Goal: Information Seeking & Learning: Learn about a topic

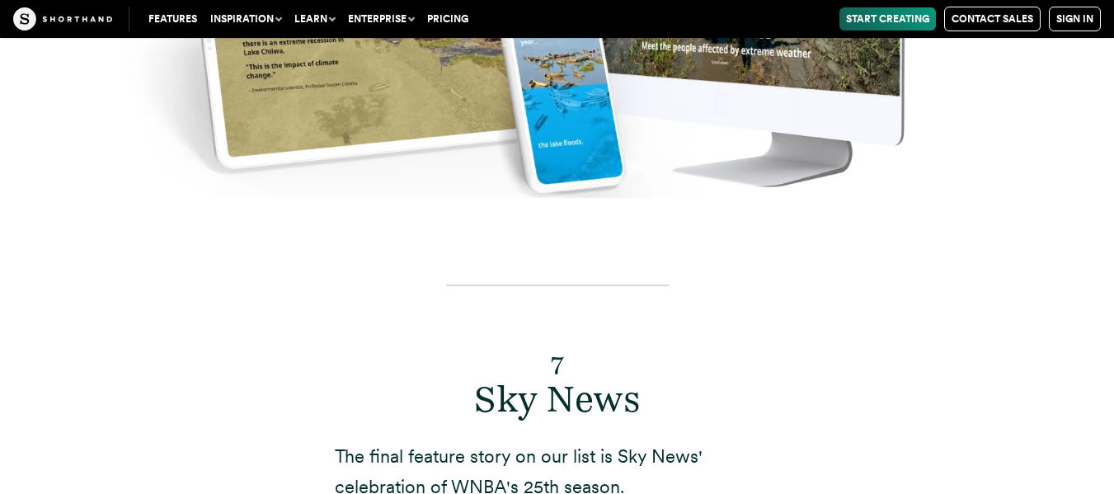
scroll to position [13768, 0]
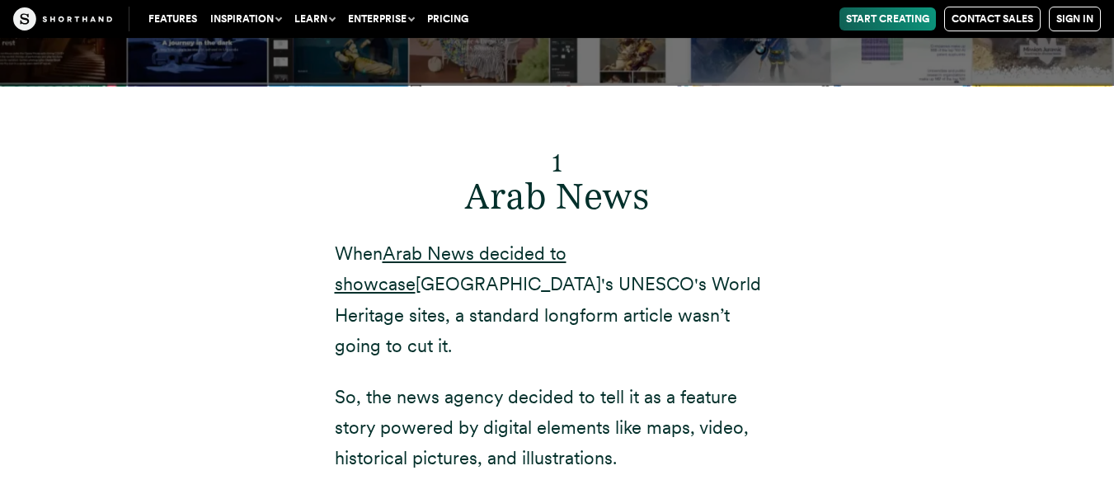
scroll to position [5649, 0]
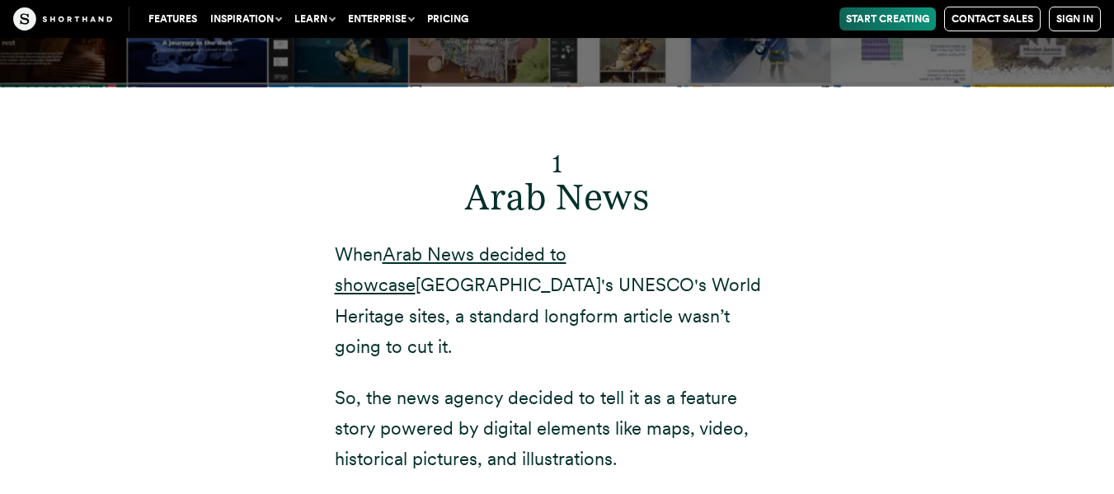
click at [593, 148] on h2 "1 Arab News" at bounding box center [557, 175] width 445 height 87
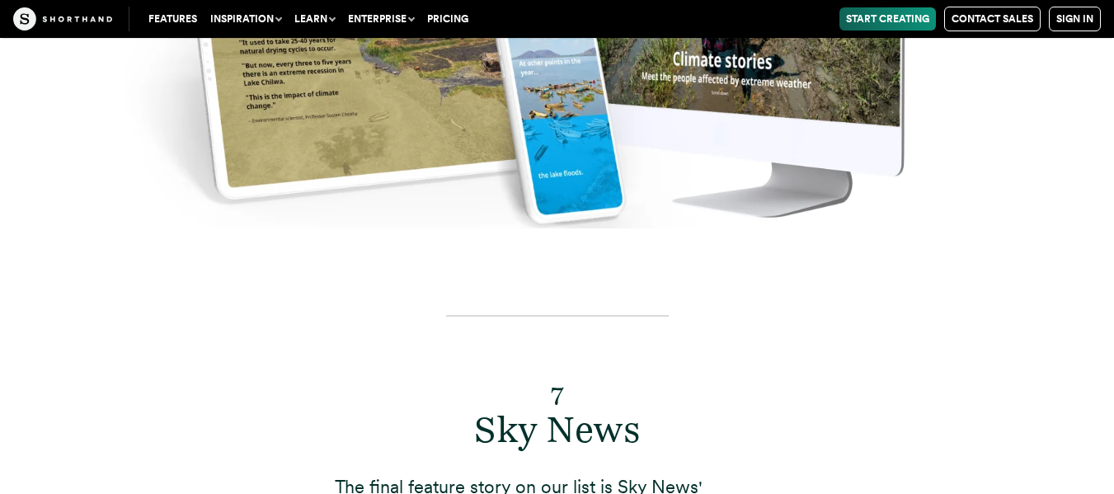
scroll to position [13738, 0]
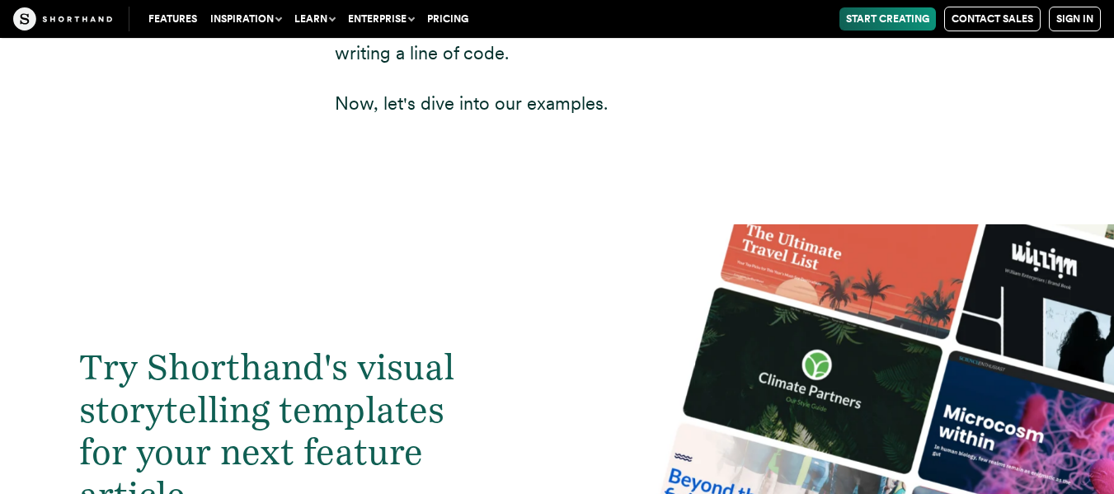
scroll to position [4486, 0]
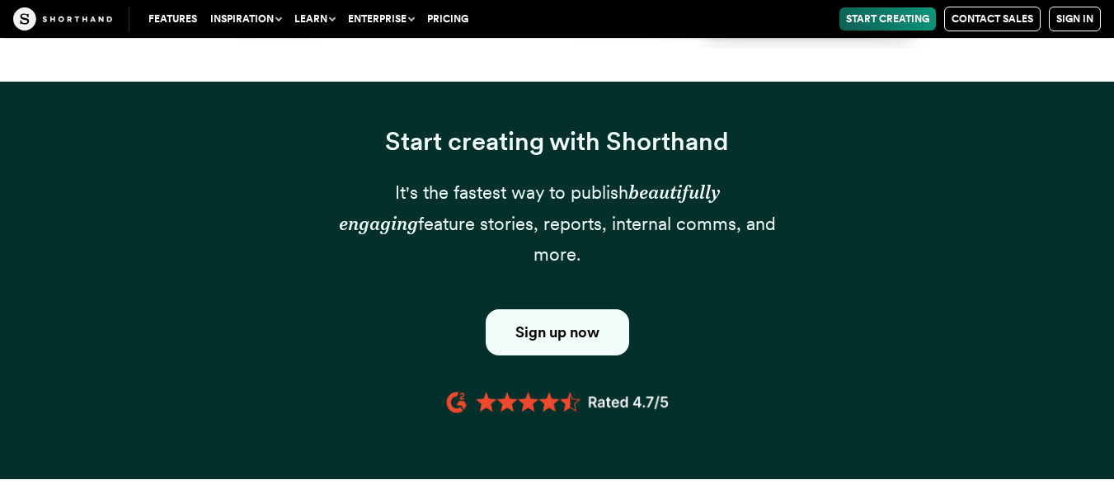
scroll to position [1981, 0]
